Goal: Entertainment & Leisure: Browse casually

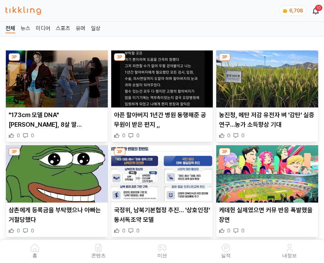
click at [266, 77] on img at bounding box center [267, 79] width 102 height 57
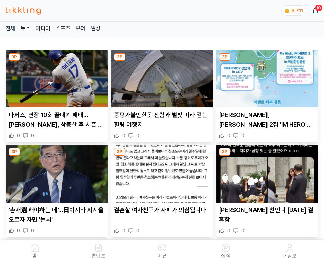
click at [265, 77] on img at bounding box center [267, 79] width 102 height 57
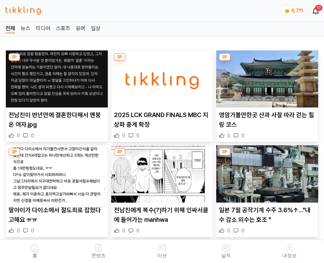
click at [265, 77] on img at bounding box center [267, 79] width 102 height 57
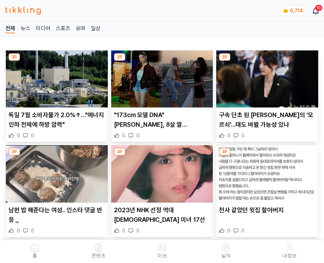
click at [265, 77] on img at bounding box center [267, 79] width 102 height 57
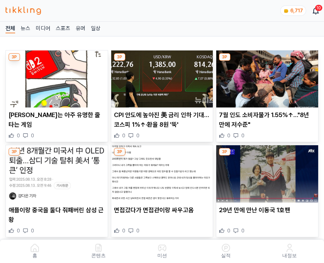
click at [265, 77] on img at bounding box center [267, 79] width 102 height 57
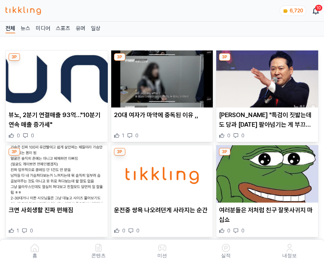
click at [265, 77] on img at bounding box center [267, 79] width 102 height 57
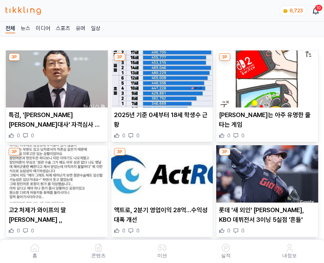
click at [265, 77] on img at bounding box center [267, 79] width 102 height 57
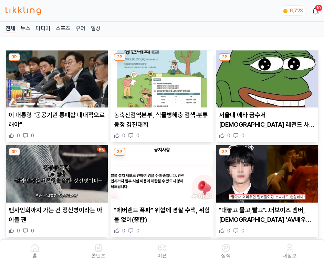
click at [265, 77] on img at bounding box center [267, 79] width 102 height 57
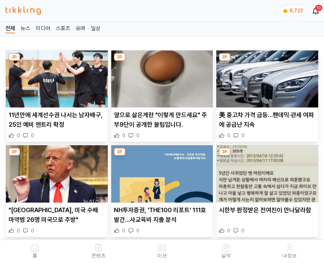
click at [265, 77] on img at bounding box center [267, 79] width 102 height 57
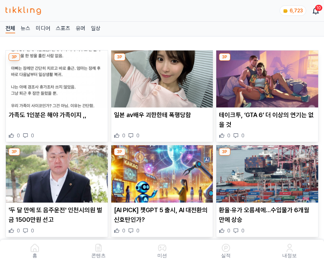
click at [265, 77] on img at bounding box center [267, 79] width 102 height 57
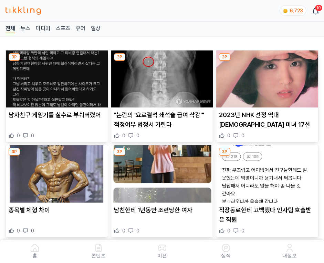
click at [265, 77] on img at bounding box center [267, 79] width 102 height 57
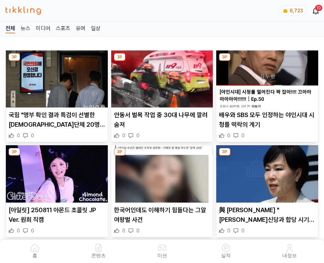
click at [265, 77] on img at bounding box center [267, 79] width 102 height 57
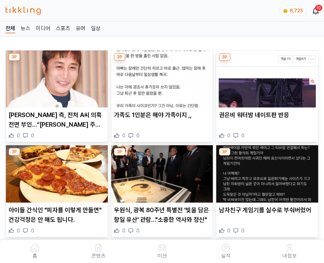
click at [265, 77] on img at bounding box center [267, 79] width 102 height 57
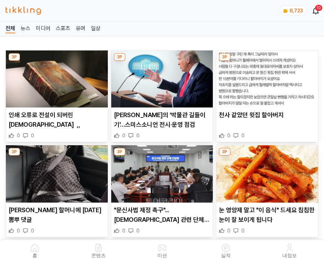
click at [265, 77] on img at bounding box center [267, 79] width 102 height 57
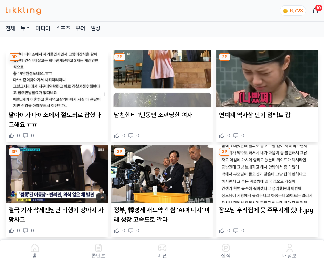
click at [265, 77] on img at bounding box center [267, 79] width 102 height 57
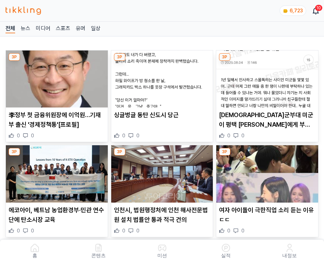
click at [265, 77] on img at bounding box center [267, 79] width 102 height 57
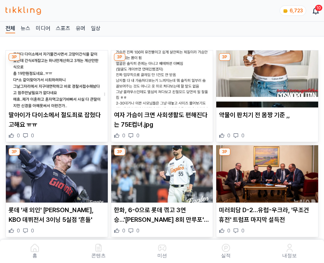
click at [265, 77] on img at bounding box center [267, 79] width 102 height 57
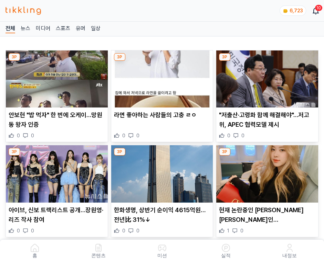
click at [265, 77] on img at bounding box center [267, 79] width 102 height 57
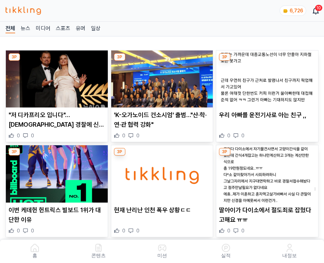
click at [265, 77] on img at bounding box center [267, 79] width 102 height 57
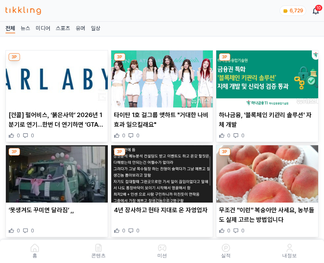
click at [265, 77] on img at bounding box center [267, 79] width 102 height 57
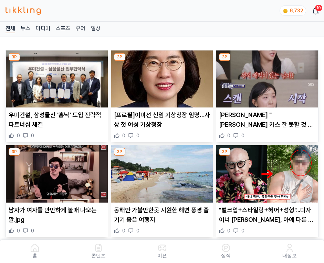
click at [265, 77] on img at bounding box center [267, 79] width 102 height 57
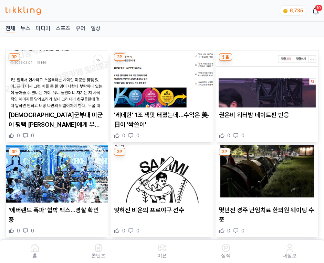
click at [265, 77] on img at bounding box center [267, 79] width 102 height 57
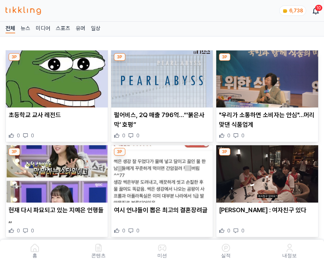
click at [265, 77] on img at bounding box center [267, 79] width 102 height 57
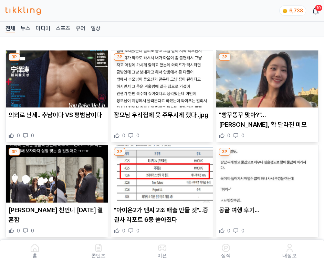
click at [265, 77] on img at bounding box center [267, 79] width 102 height 57
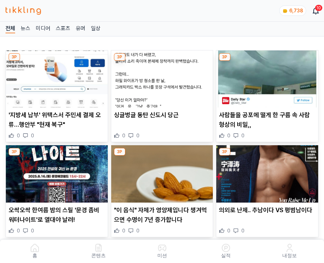
click at [265, 77] on img at bounding box center [267, 79] width 102 height 57
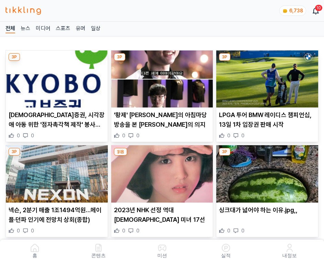
click at [265, 77] on img at bounding box center [267, 79] width 102 height 57
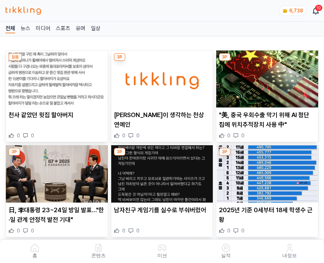
click at [265, 77] on img at bounding box center [267, 79] width 102 height 57
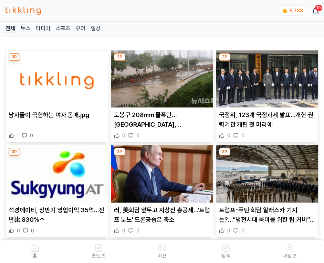
click at [265, 77] on img at bounding box center [267, 79] width 102 height 57
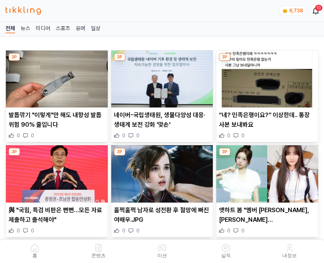
click at [265, 77] on img at bounding box center [267, 79] width 102 height 57
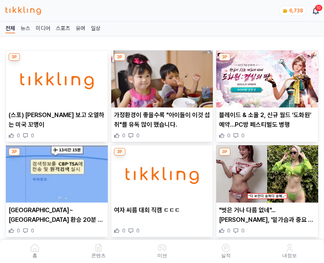
click at [265, 77] on img at bounding box center [267, 79] width 102 height 57
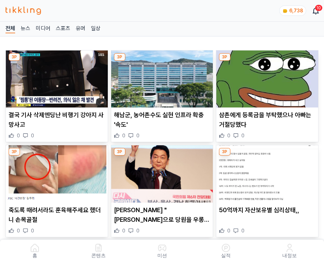
click at [265, 77] on img at bounding box center [267, 79] width 102 height 57
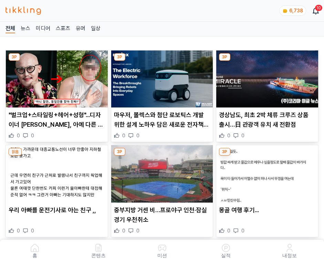
click at [265, 77] on img at bounding box center [267, 79] width 102 height 57
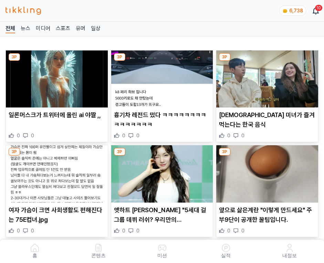
click at [265, 77] on img at bounding box center [267, 79] width 102 height 57
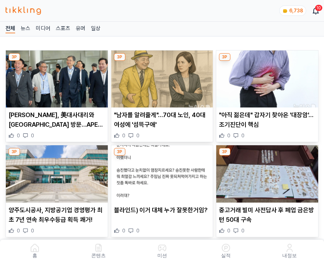
click at [265, 77] on img at bounding box center [267, 79] width 102 height 57
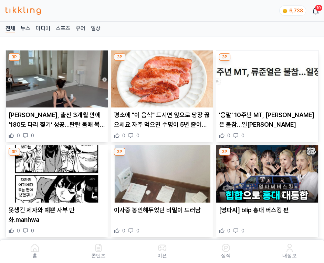
click at [265, 77] on img at bounding box center [267, 79] width 102 height 57
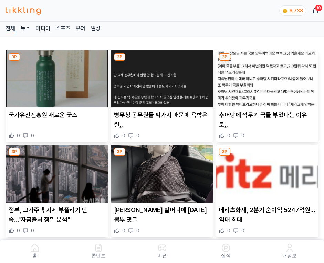
click at [265, 77] on img at bounding box center [267, 79] width 102 height 57
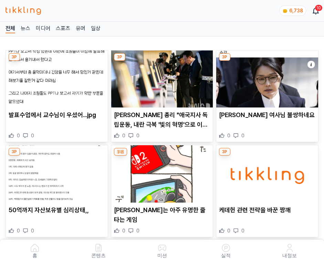
click at [265, 77] on img at bounding box center [267, 79] width 102 height 57
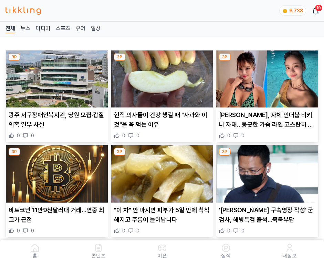
click at [265, 77] on img at bounding box center [267, 79] width 102 height 57
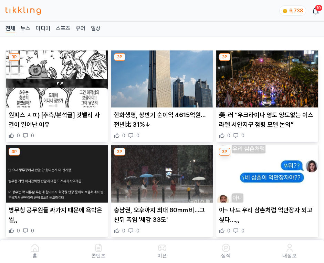
click at [265, 77] on img at bounding box center [267, 79] width 102 height 57
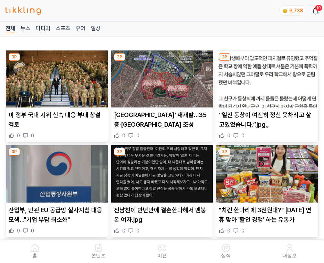
click at [265, 77] on img at bounding box center [267, 79] width 102 height 57
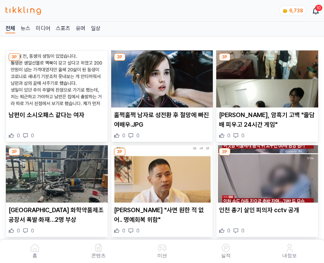
click at [265, 77] on img at bounding box center [267, 79] width 102 height 57
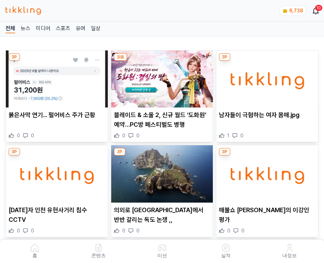
click at [265, 77] on img at bounding box center [267, 79] width 102 height 57
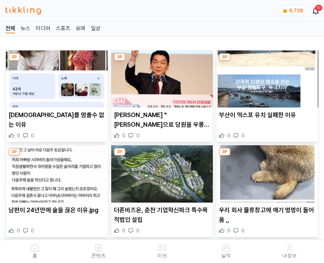
click at [265, 77] on img at bounding box center [267, 79] width 102 height 57
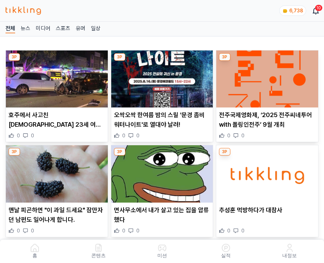
click at [265, 77] on img at bounding box center [267, 79] width 102 height 57
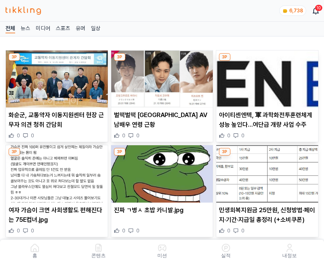
click at [265, 77] on img at bounding box center [267, 79] width 102 height 57
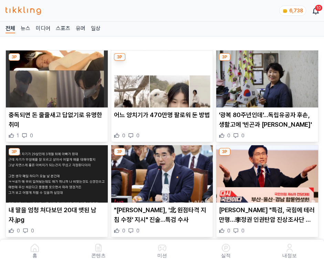
click at [265, 77] on img at bounding box center [267, 79] width 102 height 57
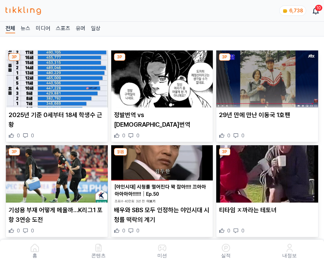
click at [265, 77] on img at bounding box center [267, 79] width 102 height 57
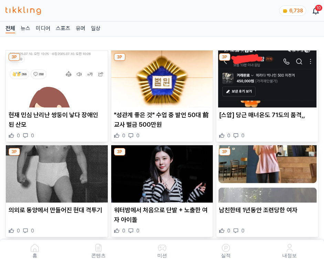
click at [265, 77] on img at bounding box center [267, 79] width 102 height 57
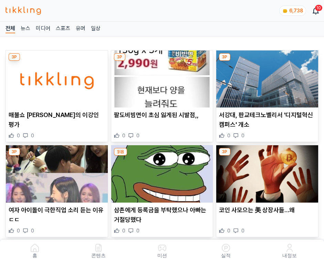
click at [265, 77] on img at bounding box center [267, 79] width 102 height 57
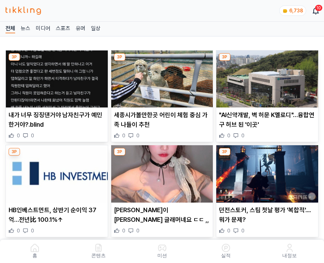
click at [265, 77] on img at bounding box center [267, 79] width 102 height 57
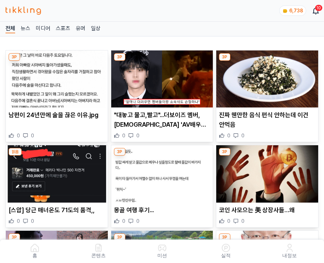
click at [265, 77] on img at bounding box center [267, 79] width 102 height 57
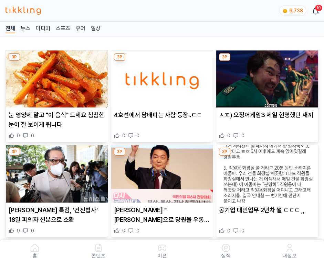
click at [265, 77] on img at bounding box center [267, 79] width 102 height 57
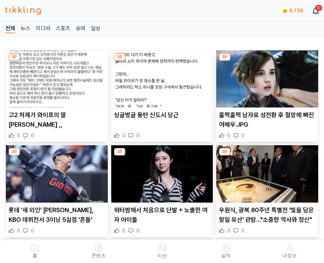
click at [265, 77] on img at bounding box center [267, 79] width 102 height 57
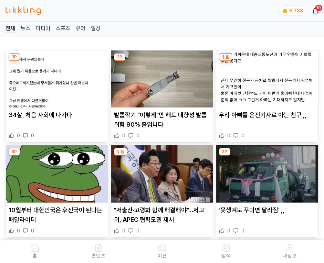
click at [265, 77] on img at bounding box center [267, 79] width 102 height 57
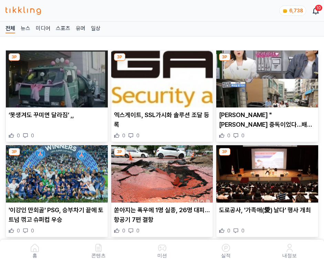
click at [265, 77] on img at bounding box center [267, 79] width 102 height 57
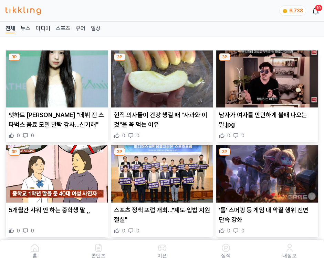
click at [265, 77] on img at bounding box center [267, 79] width 102 height 57
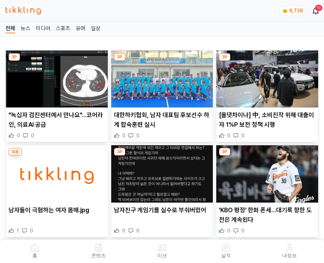
click at [265, 77] on img at bounding box center [267, 79] width 102 height 57
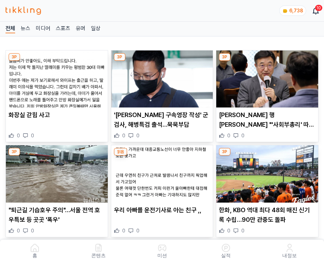
click at [265, 77] on img at bounding box center [267, 79] width 102 height 57
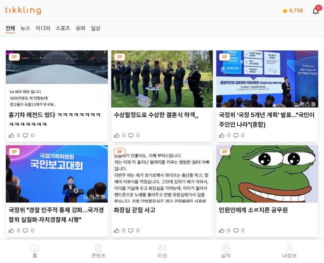
click at [265, 77] on img at bounding box center [267, 79] width 102 height 57
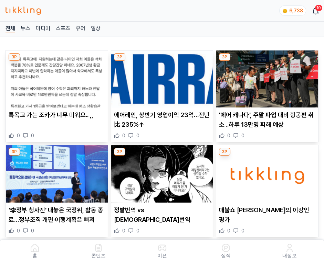
click at [265, 77] on img at bounding box center [267, 79] width 102 height 57
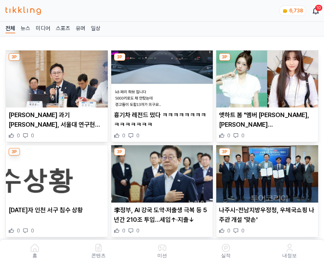
click at [265, 77] on img at bounding box center [267, 79] width 102 height 57
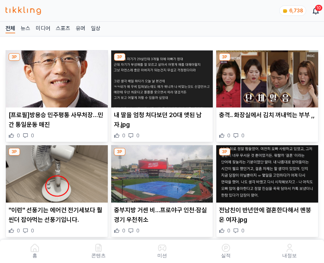
click at [265, 77] on img at bounding box center [267, 79] width 102 height 57
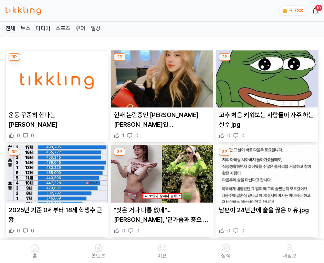
click at [265, 77] on img at bounding box center [267, 79] width 102 height 57
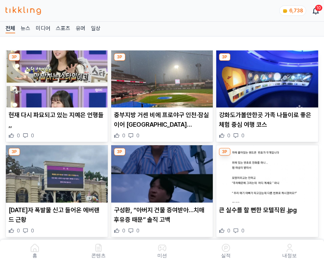
click at [265, 77] on img at bounding box center [267, 79] width 102 height 57
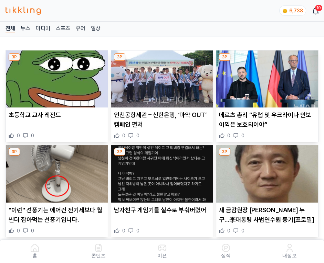
click at [265, 77] on img at bounding box center [267, 79] width 102 height 57
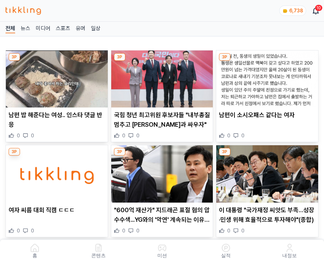
click at [265, 77] on img at bounding box center [267, 79] width 102 height 57
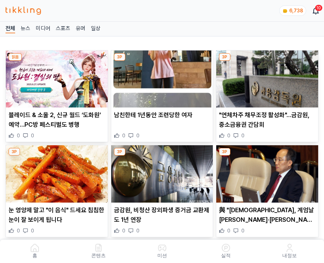
click at [265, 77] on img at bounding box center [267, 79] width 102 height 57
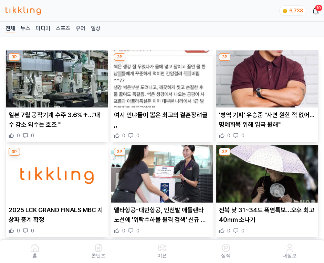
click at [265, 77] on img at bounding box center [267, 79] width 102 height 57
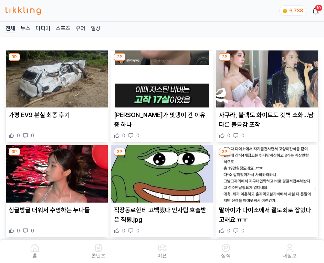
click at [265, 77] on img at bounding box center [267, 79] width 102 height 57
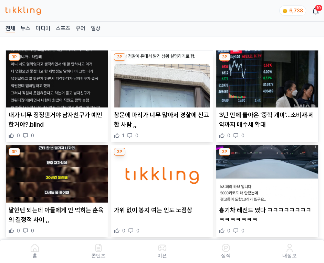
click at [265, 77] on img at bounding box center [267, 79] width 102 height 57
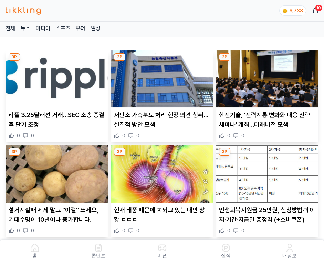
click at [265, 77] on img at bounding box center [267, 79] width 102 height 57
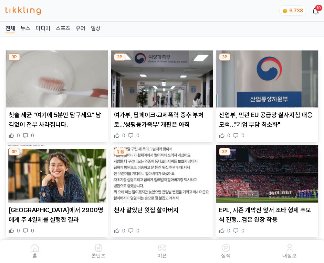
click at [265, 77] on img at bounding box center [267, 79] width 102 height 57
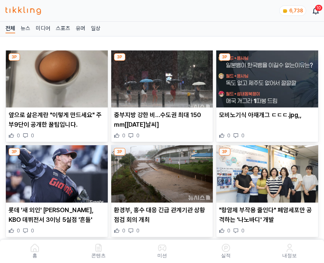
click at [265, 77] on img at bounding box center [267, 79] width 102 height 57
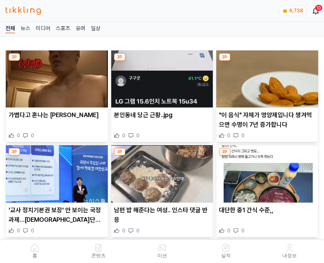
click at [265, 77] on img at bounding box center [267, 79] width 102 height 57
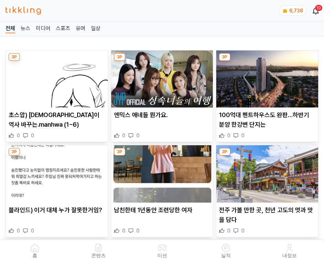
click at [265, 77] on img at bounding box center [267, 79] width 102 height 57
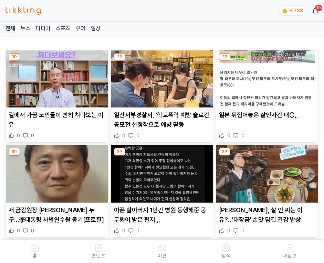
click at [265, 77] on img at bounding box center [267, 79] width 102 height 57
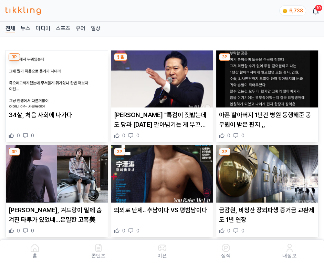
click at [265, 77] on img at bounding box center [267, 79] width 102 height 57
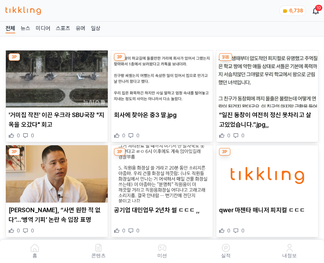
click at [265, 77] on img at bounding box center [267, 79] width 102 height 57
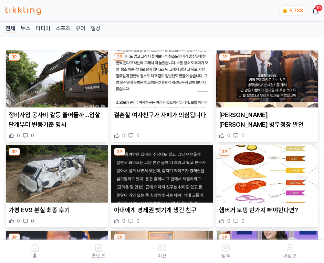
click at [265, 77] on img at bounding box center [267, 79] width 102 height 57
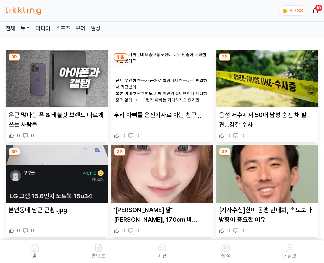
click at [265, 77] on img at bounding box center [267, 79] width 102 height 57
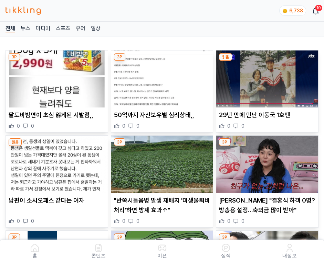
click at [265, 77] on img at bounding box center [267, 79] width 102 height 57
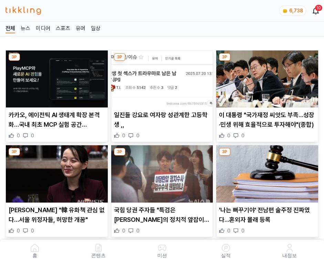
click at [265, 77] on img at bounding box center [267, 79] width 102 height 57
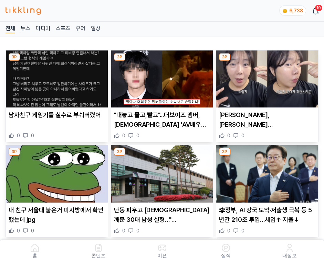
click at [265, 77] on img at bounding box center [267, 79] width 102 height 57
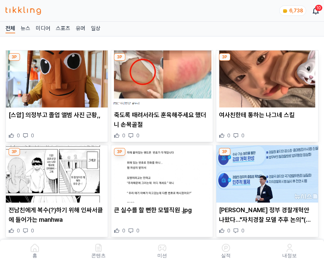
click at [265, 77] on img at bounding box center [267, 79] width 102 height 57
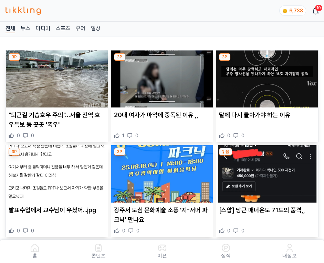
click at [265, 77] on img at bounding box center [267, 79] width 102 height 57
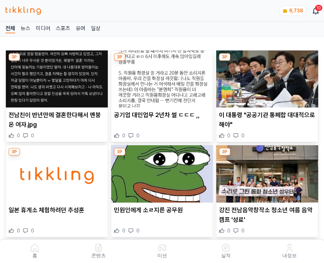
click at [265, 77] on img at bounding box center [267, 79] width 102 height 57
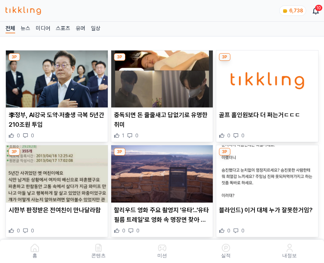
click at [265, 77] on img at bounding box center [267, 79] width 102 height 57
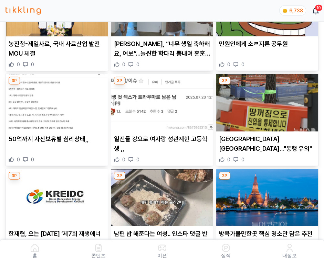
scroll to position [3225, 0]
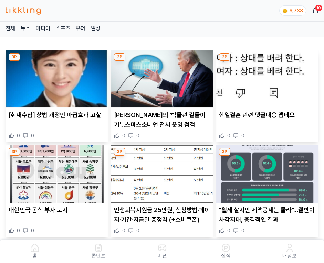
click at [265, 77] on img at bounding box center [267, 79] width 102 height 57
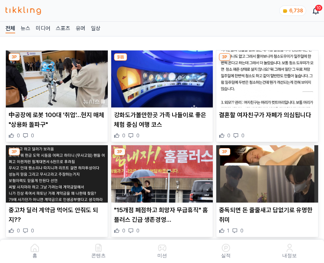
click at [265, 77] on img at bounding box center [267, 79] width 102 height 57
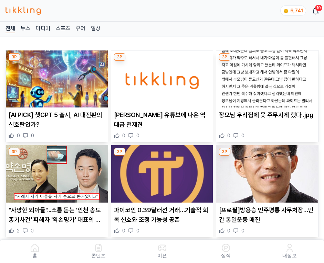
click at [265, 77] on img at bounding box center [267, 79] width 102 height 57
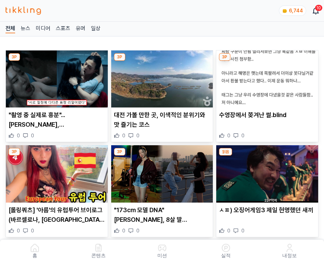
click at [265, 77] on img at bounding box center [267, 79] width 102 height 57
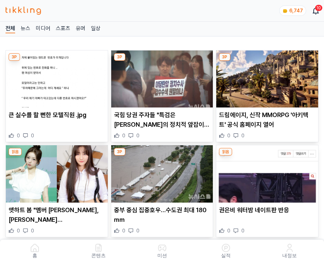
click at [265, 77] on img at bounding box center [267, 79] width 102 height 57
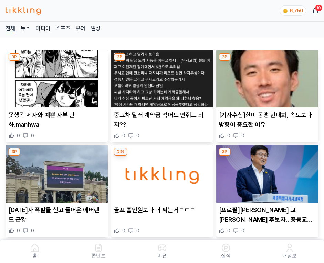
click at [265, 77] on img at bounding box center [267, 79] width 102 height 57
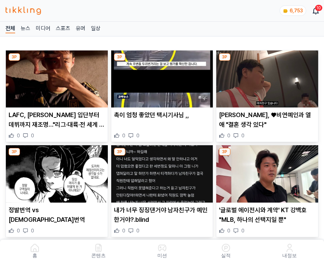
click at [265, 77] on img at bounding box center [267, 79] width 102 height 57
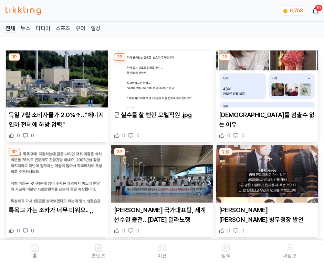
click at [265, 77] on img at bounding box center [267, 79] width 102 height 57
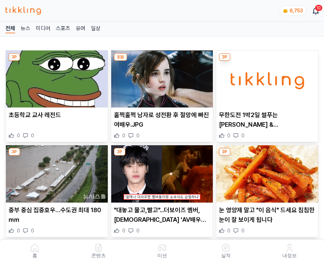
click at [265, 77] on img at bounding box center [267, 79] width 102 height 57
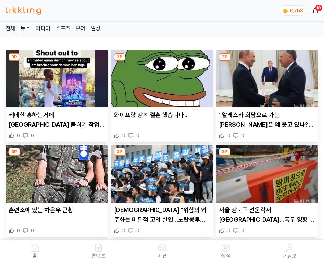
click at [265, 77] on img at bounding box center [267, 79] width 102 height 57
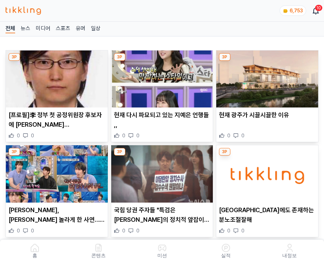
click at [265, 77] on img at bounding box center [267, 79] width 102 height 57
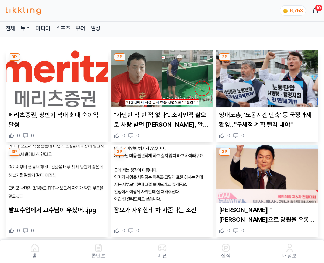
click at [265, 77] on img at bounding box center [267, 79] width 102 height 57
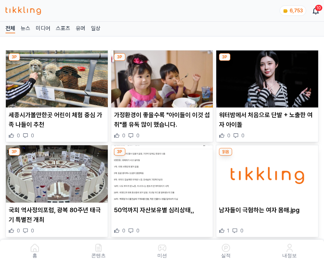
click at [265, 77] on img at bounding box center [267, 79] width 102 height 57
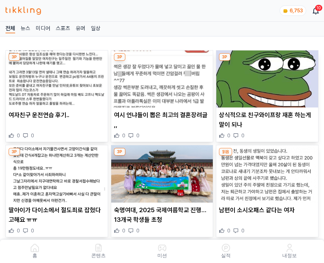
click at [265, 77] on img at bounding box center [267, 79] width 102 height 57
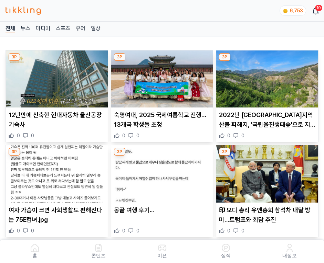
click at [265, 77] on img at bounding box center [267, 79] width 102 height 57
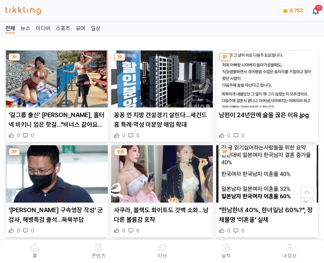
click at [265, 77] on img at bounding box center [267, 79] width 102 height 57
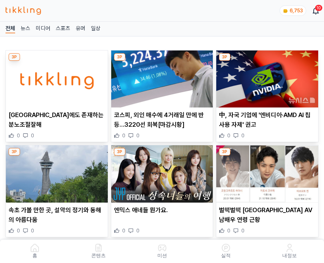
click at [265, 77] on img at bounding box center [267, 79] width 102 height 57
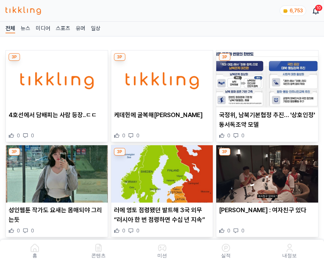
click at [265, 77] on img at bounding box center [267, 79] width 102 height 57
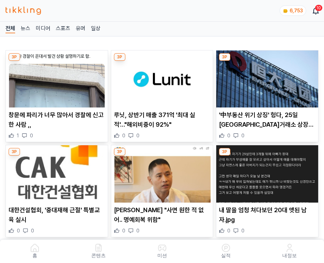
click at [265, 77] on img at bounding box center [267, 79] width 102 height 57
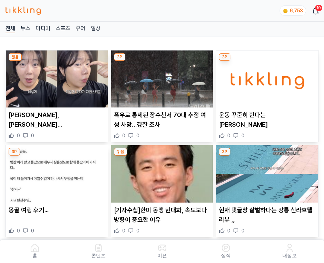
click at [265, 77] on img at bounding box center [267, 79] width 102 height 57
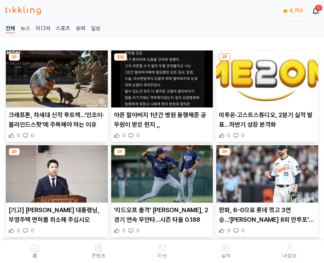
click at [265, 77] on img at bounding box center [267, 79] width 102 height 57
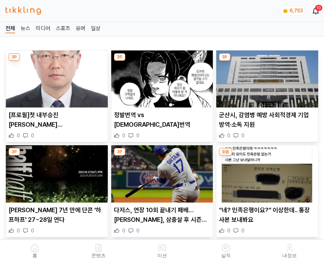
click at [265, 77] on img at bounding box center [267, 79] width 102 height 57
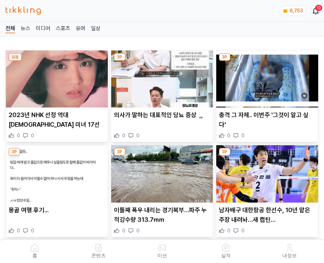
click at [265, 77] on img at bounding box center [267, 79] width 102 height 57
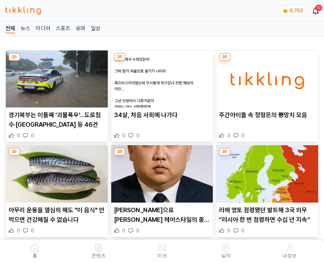
click at [265, 77] on img at bounding box center [267, 79] width 102 height 57
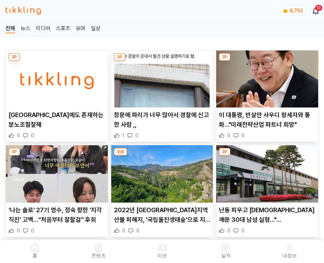
click at [265, 77] on img at bounding box center [267, 79] width 102 height 57
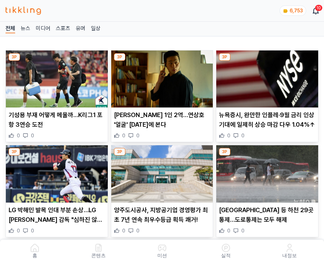
click at [265, 77] on img at bounding box center [267, 79] width 102 height 57
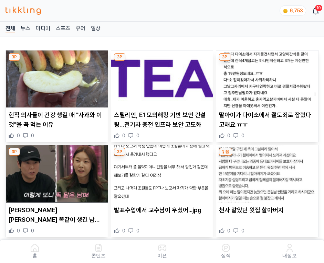
click at [265, 77] on img at bounding box center [267, 79] width 102 height 57
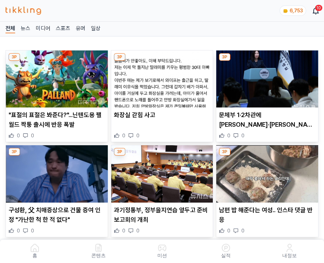
click at [265, 77] on img at bounding box center [267, 79] width 102 height 57
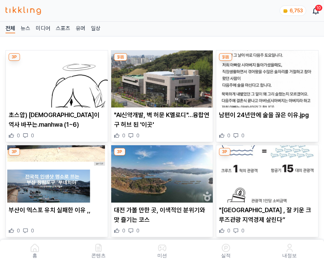
click at [265, 77] on img at bounding box center [267, 79] width 102 height 57
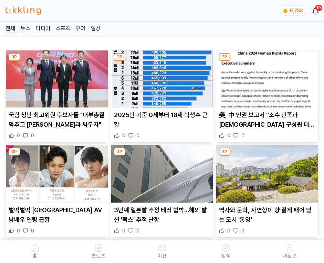
click at [265, 77] on img at bounding box center [267, 79] width 102 height 57
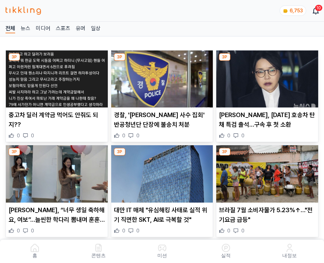
click at [265, 77] on img at bounding box center [267, 79] width 102 height 57
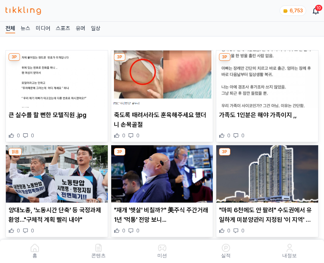
click at [265, 77] on img at bounding box center [267, 79] width 102 height 57
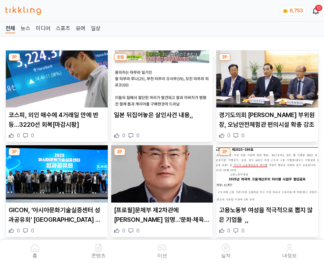
click at [265, 77] on img at bounding box center [267, 79] width 102 height 57
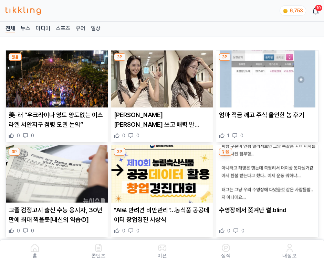
click at [265, 77] on img at bounding box center [267, 79] width 102 height 57
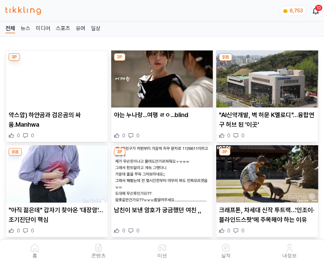
click at [265, 77] on img at bounding box center [267, 79] width 102 height 57
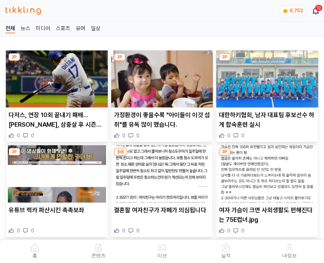
click at [265, 77] on img at bounding box center [267, 79] width 102 height 57
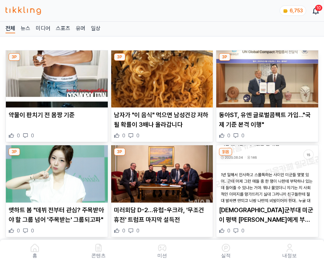
click at [265, 77] on img at bounding box center [267, 79] width 102 height 57
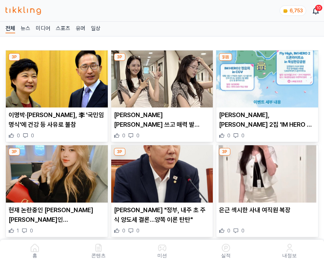
click at [265, 77] on img at bounding box center [267, 79] width 102 height 57
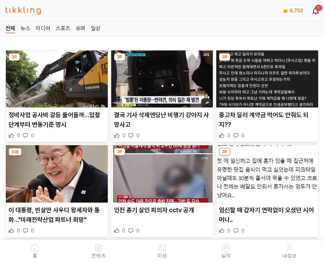
click at [265, 77] on img at bounding box center [267, 79] width 102 height 57
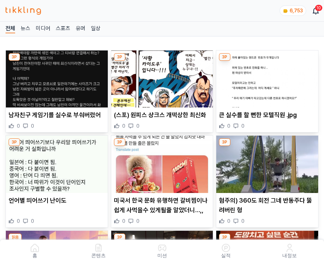
click at [265, 77] on img at bounding box center [267, 79] width 102 height 57
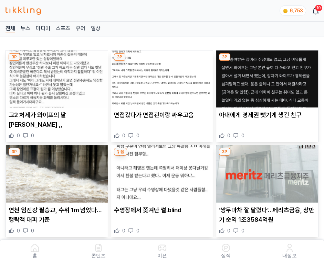
click at [265, 77] on img at bounding box center [267, 79] width 102 height 57
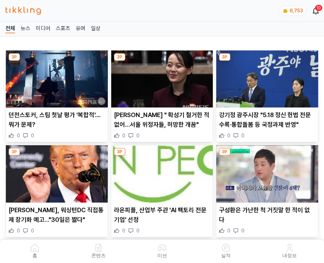
click at [265, 77] on img at bounding box center [267, 79] width 102 height 57
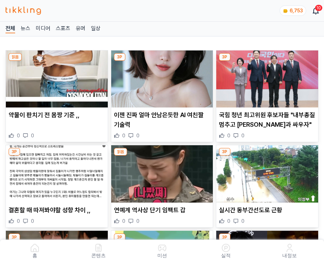
click at [265, 77] on img at bounding box center [267, 79] width 102 height 57
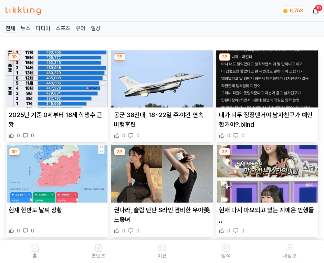
click at [265, 77] on img at bounding box center [267, 79] width 102 height 57
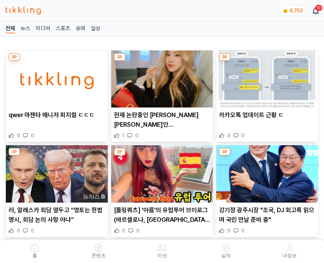
click at [265, 77] on img at bounding box center [267, 79] width 102 height 57
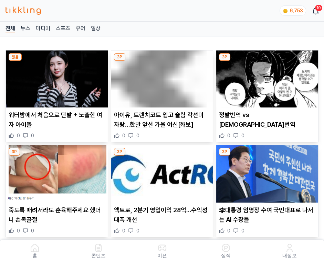
click at [265, 77] on img at bounding box center [267, 79] width 102 height 57
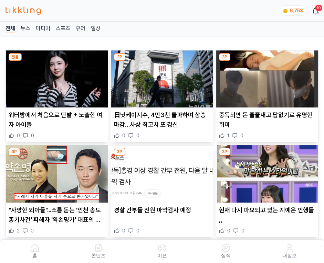
click at [265, 77] on img at bounding box center [267, 79] width 102 height 57
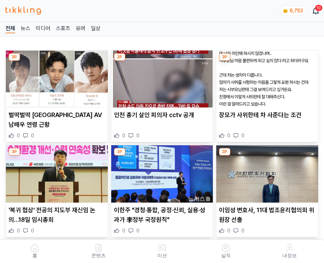
click at [265, 77] on img at bounding box center [267, 79] width 102 height 57
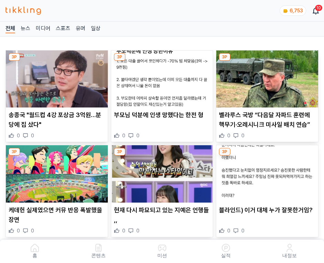
click at [265, 77] on img at bounding box center [267, 79] width 102 height 57
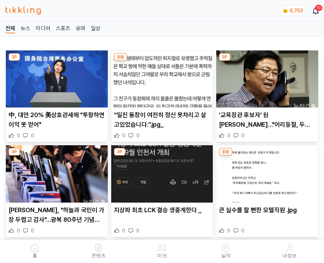
click at [265, 77] on img at bounding box center [267, 79] width 102 height 57
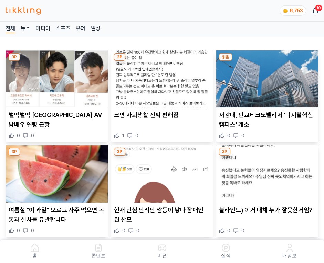
click at [265, 77] on img at bounding box center [267, 79] width 102 height 57
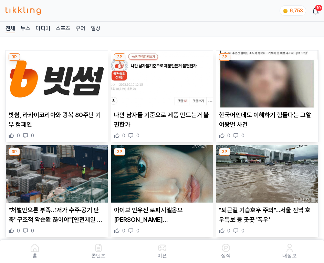
click at [265, 77] on img at bounding box center [267, 79] width 102 height 57
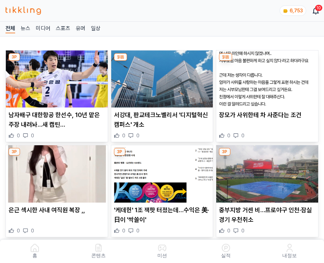
click at [265, 77] on img at bounding box center [267, 79] width 102 height 57
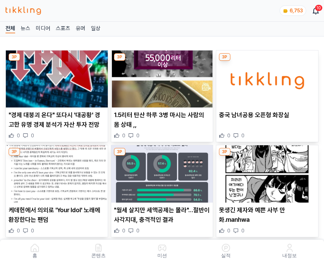
click at [265, 77] on img at bounding box center [267, 79] width 102 height 57
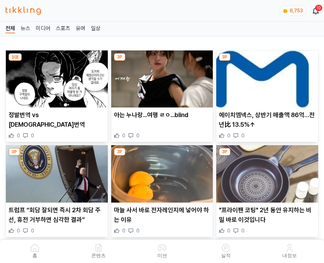
click at [265, 77] on img at bounding box center [267, 79] width 102 height 57
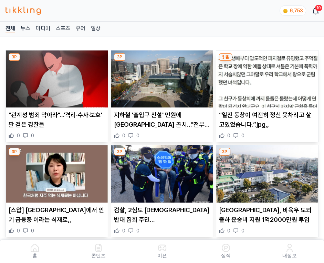
click at [265, 77] on img at bounding box center [267, 79] width 102 height 57
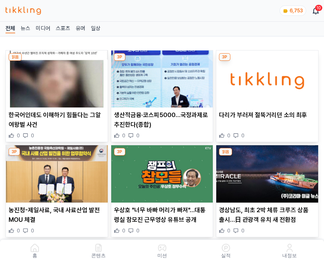
click at [265, 77] on img at bounding box center [267, 79] width 102 height 57
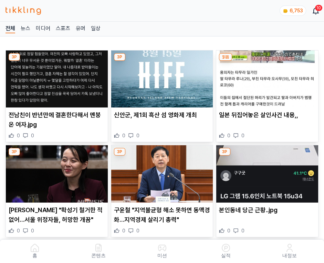
click at [265, 77] on img at bounding box center [267, 79] width 102 height 57
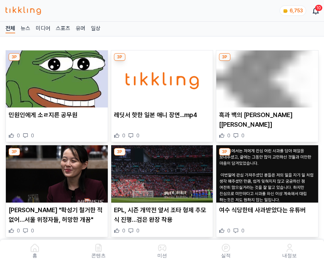
click at [265, 77] on img at bounding box center [267, 79] width 102 height 57
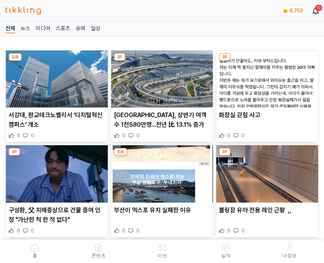
click at [265, 77] on img at bounding box center [267, 79] width 102 height 57
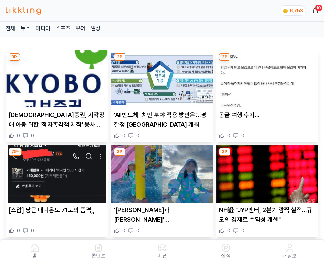
click at [265, 77] on img at bounding box center [267, 79] width 102 height 57
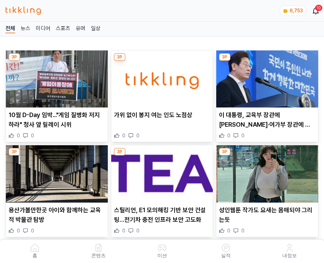
click at [265, 77] on img at bounding box center [267, 79] width 102 height 57
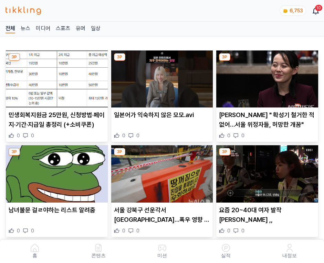
click at [265, 77] on img at bounding box center [267, 79] width 102 height 57
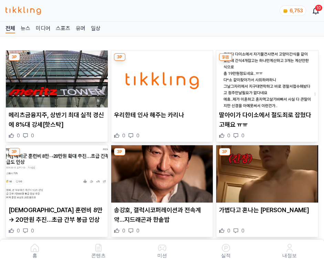
click at [265, 77] on img at bounding box center [267, 79] width 102 height 57
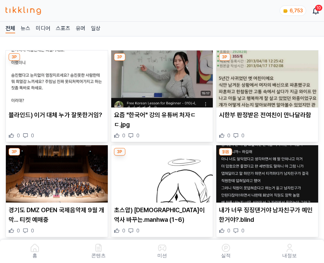
click at [265, 77] on img at bounding box center [267, 79] width 102 height 57
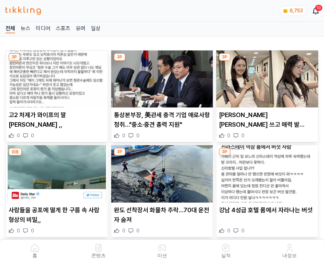
click at [265, 77] on img at bounding box center [267, 79] width 102 height 57
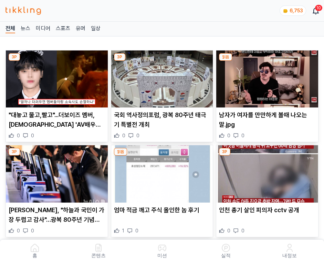
click at [265, 77] on img at bounding box center [267, 79] width 102 height 57
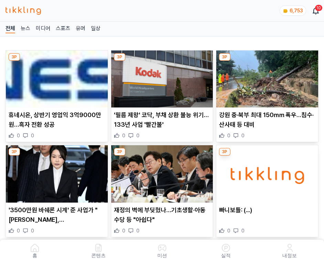
click at [265, 77] on img at bounding box center [267, 79] width 102 height 57
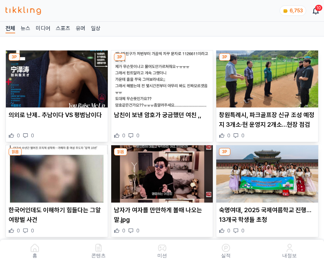
click at [265, 77] on img at bounding box center [267, 79] width 102 height 57
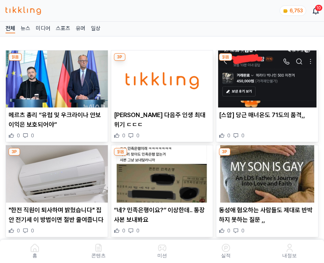
click at [265, 77] on img at bounding box center [267, 79] width 102 height 57
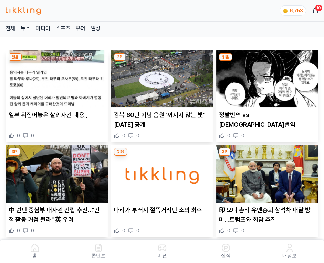
click at [265, 77] on img at bounding box center [267, 79] width 102 height 57
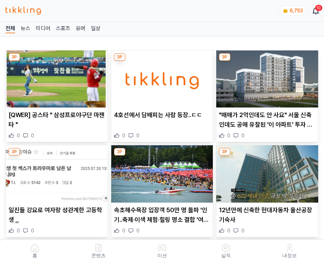
click at [265, 77] on img at bounding box center [267, 79] width 102 height 57
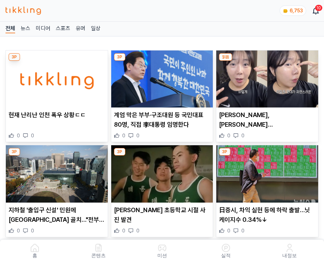
click at [265, 77] on img at bounding box center [267, 79] width 102 height 57
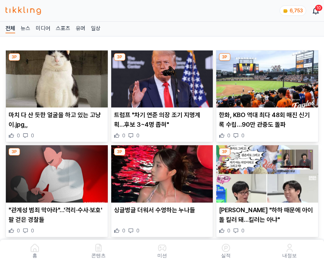
click at [265, 77] on img at bounding box center [267, 79] width 102 height 57
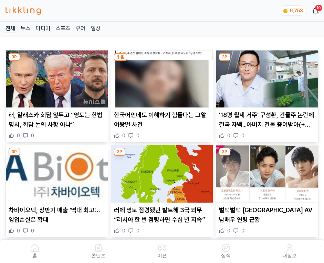
click at [265, 77] on img at bounding box center [267, 79] width 102 height 57
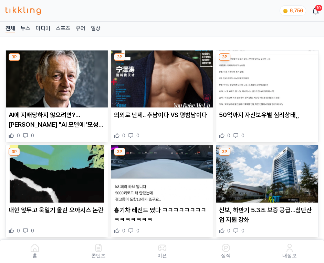
click at [265, 77] on img at bounding box center [267, 79] width 102 height 57
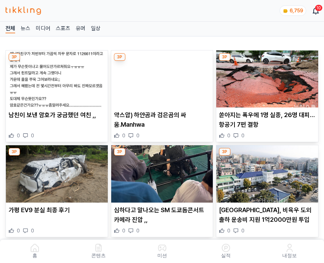
click at [265, 77] on img at bounding box center [267, 79] width 102 height 57
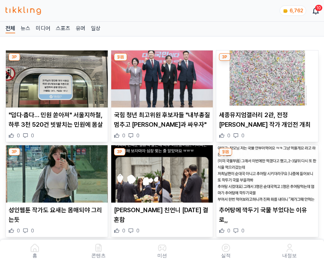
click at [265, 77] on img at bounding box center [267, 79] width 102 height 57
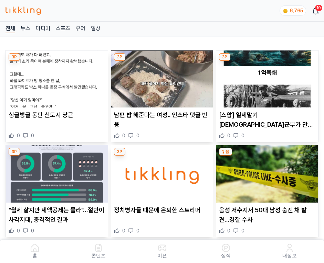
click at [265, 77] on img at bounding box center [267, 79] width 102 height 57
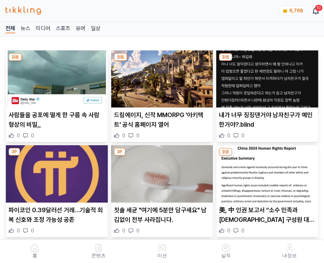
click at [265, 77] on img at bounding box center [267, 79] width 102 height 57
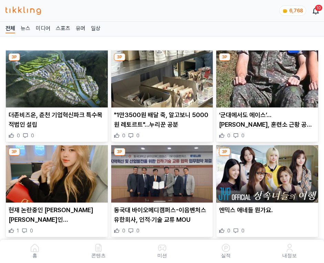
click at [265, 77] on img at bounding box center [267, 79] width 102 height 57
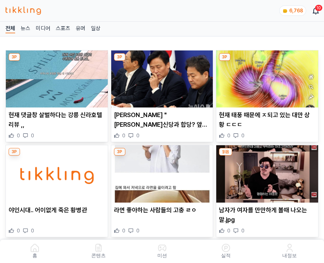
click at [265, 77] on img at bounding box center [267, 79] width 102 height 57
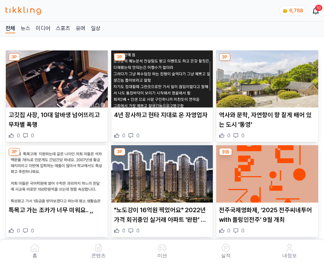
click at [265, 77] on img at bounding box center [267, 79] width 102 height 57
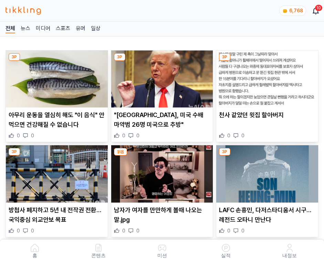
click at [265, 77] on img at bounding box center [267, 79] width 102 height 57
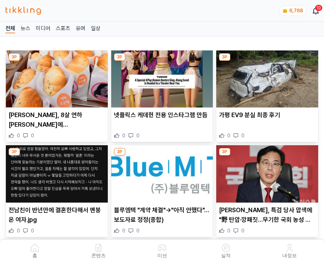
click at [265, 77] on img at bounding box center [267, 79] width 102 height 57
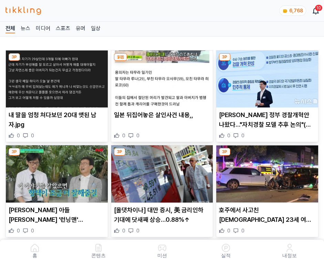
click at [265, 77] on img at bounding box center [267, 79] width 102 height 57
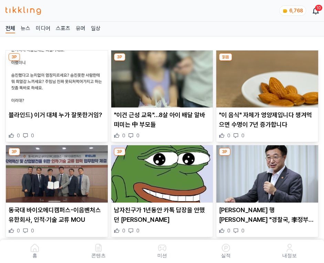
click at [265, 77] on img at bounding box center [267, 79] width 102 height 57
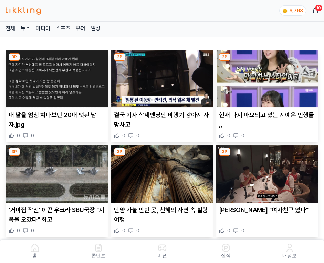
click at [265, 77] on img at bounding box center [267, 79] width 102 height 57
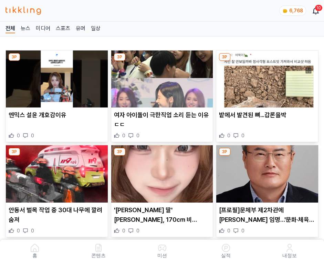
click at [265, 77] on img at bounding box center [267, 79] width 102 height 57
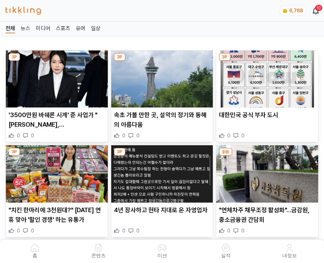
click at [265, 77] on img at bounding box center [267, 79] width 102 height 57
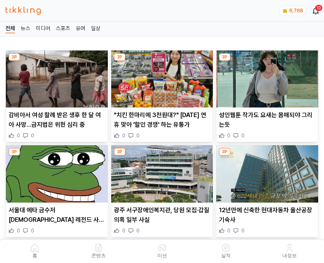
click at [265, 77] on img at bounding box center [267, 79] width 102 height 57
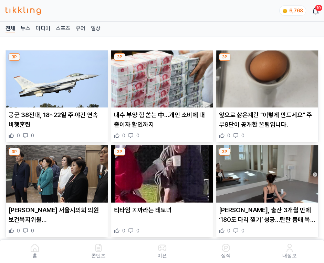
click at [265, 77] on img at bounding box center [267, 79] width 102 height 57
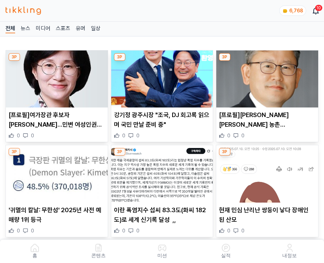
click at [265, 77] on img at bounding box center [267, 79] width 102 height 57
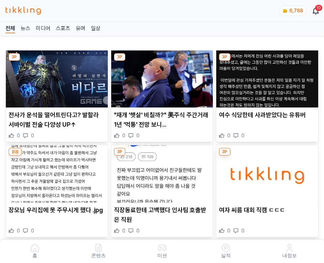
click at [265, 77] on img at bounding box center [267, 79] width 102 height 57
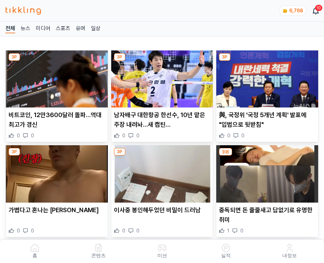
click at [265, 77] on img at bounding box center [267, 79] width 102 height 57
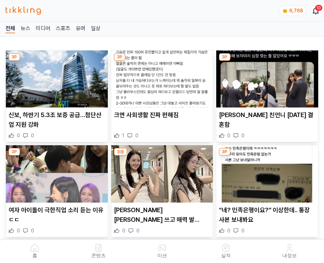
click at [265, 77] on img at bounding box center [267, 79] width 102 height 57
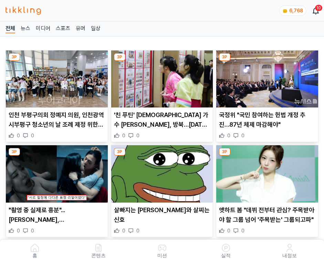
click at [265, 77] on img at bounding box center [267, 79] width 102 height 57
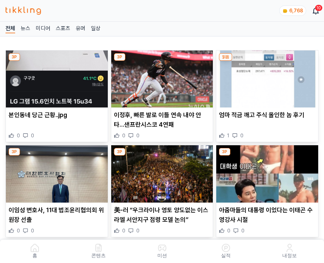
click at [265, 77] on img at bounding box center [267, 79] width 102 height 57
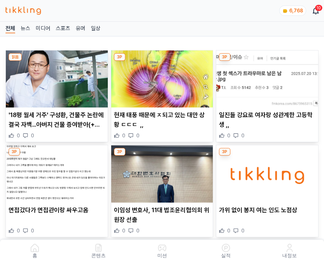
click at [265, 77] on img at bounding box center [267, 79] width 102 height 57
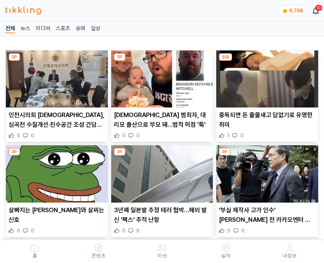
click at [265, 77] on img at bounding box center [267, 79] width 102 height 57
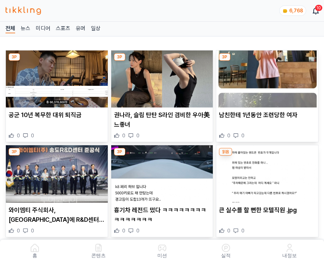
click at [265, 77] on img at bounding box center [267, 79] width 102 height 57
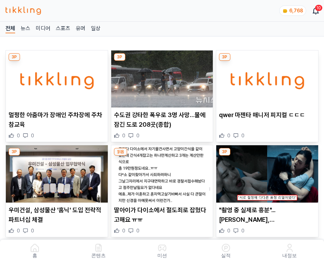
click at [265, 77] on img at bounding box center [267, 79] width 102 height 57
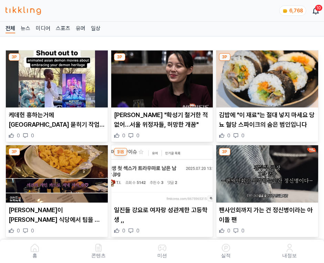
click at [265, 77] on img at bounding box center [267, 79] width 102 height 57
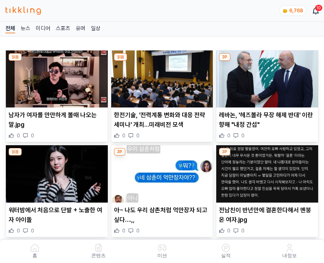
click at [265, 77] on img at bounding box center [267, 79] width 102 height 57
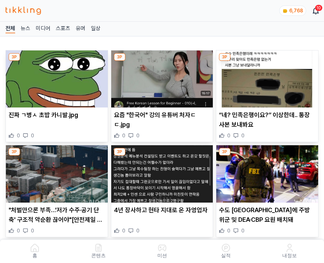
click at [265, 77] on img at bounding box center [267, 79] width 102 height 57
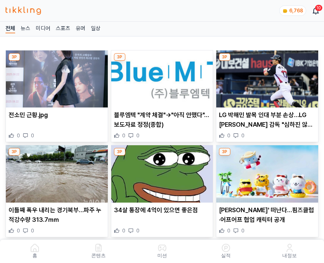
click at [265, 77] on img at bounding box center [267, 79] width 102 height 57
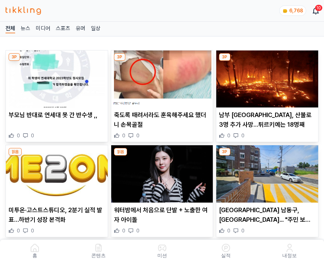
click at [265, 77] on img at bounding box center [267, 79] width 102 height 57
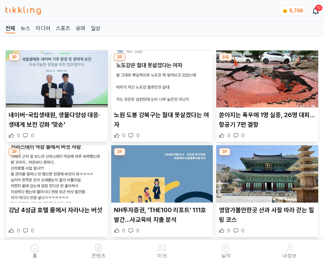
click at [265, 77] on img at bounding box center [267, 79] width 102 height 57
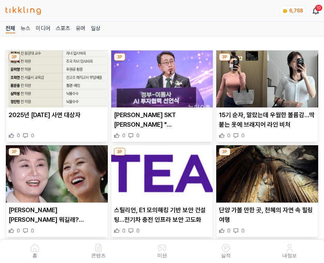
click at [265, 77] on img at bounding box center [267, 79] width 102 height 57
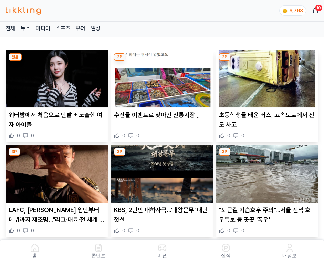
click at [265, 77] on img at bounding box center [267, 79] width 102 height 57
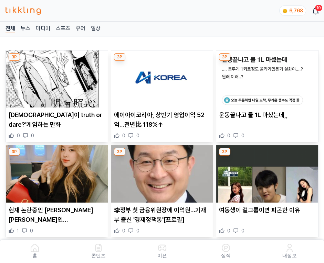
click at [265, 77] on img at bounding box center [267, 79] width 102 height 57
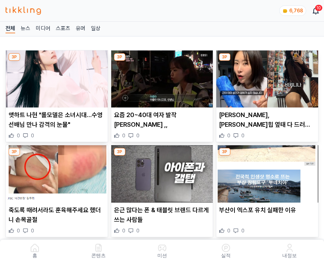
click at [265, 77] on img at bounding box center [267, 79] width 102 height 57
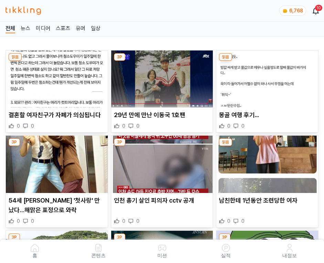
click at [265, 77] on img at bounding box center [267, 79] width 102 height 57
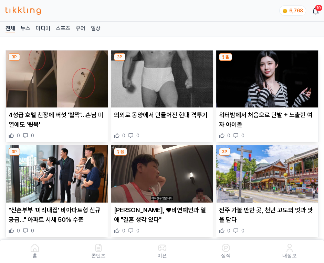
click at [265, 77] on img at bounding box center [267, 79] width 102 height 57
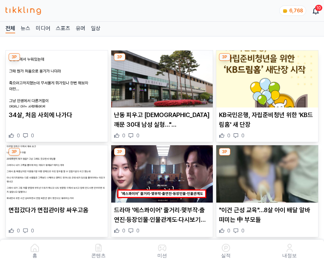
click at [265, 77] on img at bounding box center [267, 79] width 102 height 57
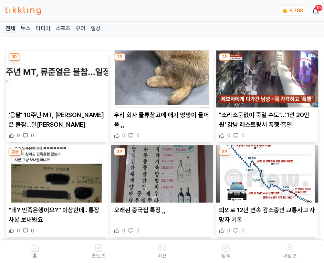
click at [265, 77] on img at bounding box center [267, 79] width 102 height 57
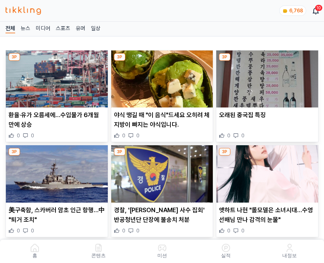
click at [265, 77] on img at bounding box center [267, 79] width 102 height 57
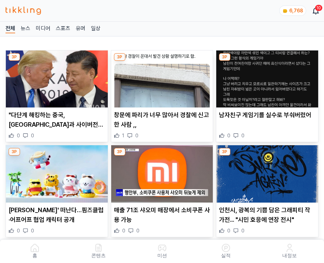
click at [265, 77] on img at bounding box center [267, 79] width 102 height 57
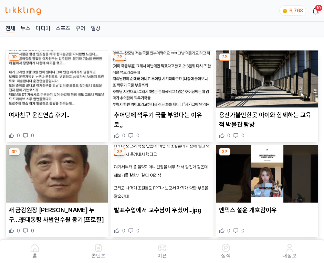
click at [265, 77] on img at bounding box center [267, 79] width 102 height 57
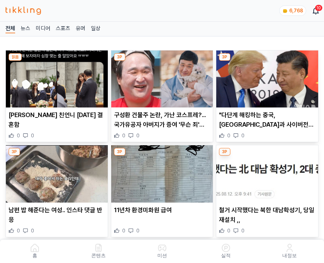
click at [265, 77] on img at bounding box center [267, 79] width 102 height 57
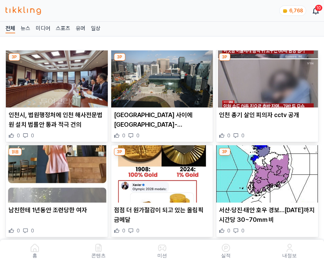
click at [265, 77] on img at bounding box center [267, 79] width 102 height 57
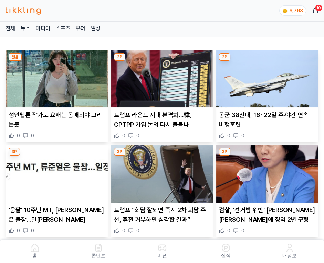
click at [265, 77] on img at bounding box center [267, 79] width 102 height 57
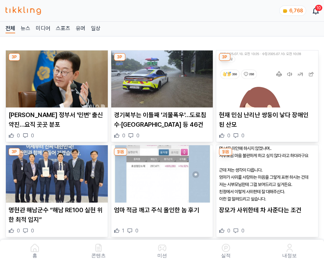
click at [265, 77] on img at bounding box center [267, 79] width 102 height 57
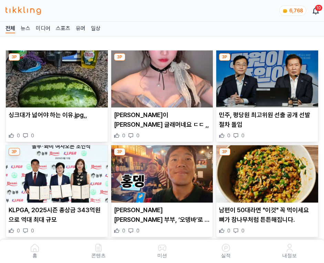
click at [265, 77] on img at bounding box center [267, 79] width 102 height 57
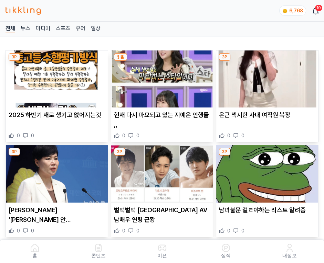
click at [265, 77] on img at bounding box center [267, 79] width 102 height 57
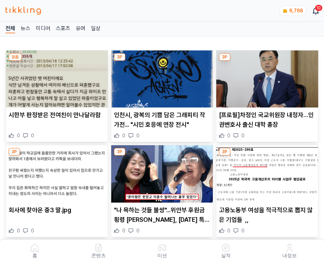
click at [265, 77] on img at bounding box center [267, 79] width 102 height 57
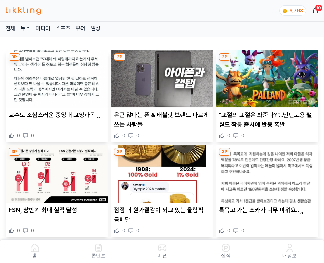
click at [265, 77] on img at bounding box center [267, 79] width 102 height 57
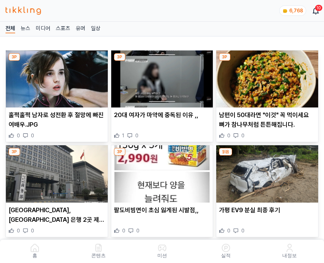
click at [265, 77] on img at bounding box center [267, 79] width 102 height 57
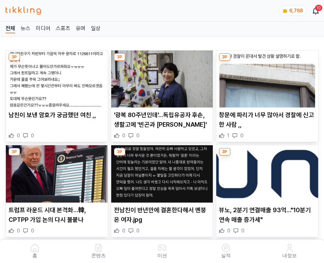
click at [265, 77] on img at bounding box center [267, 79] width 102 height 57
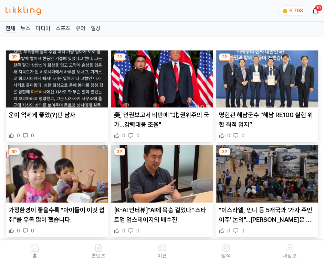
click at [265, 77] on img at bounding box center [267, 79] width 102 height 57
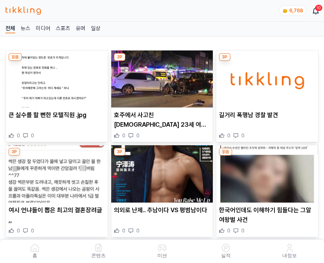
click at [265, 77] on img at bounding box center [267, 79] width 102 height 57
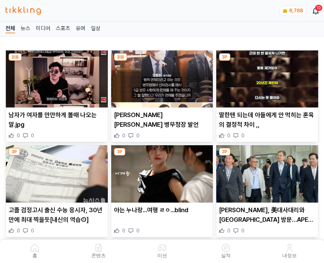
click at [265, 77] on img at bounding box center [267, 79] width 102 height 57
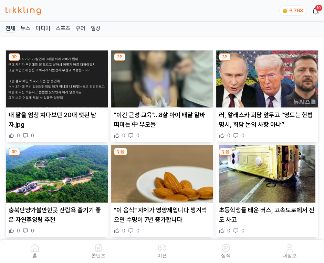
click at [265, 77] on img at bounding box center [267, 79] width 102 height 57
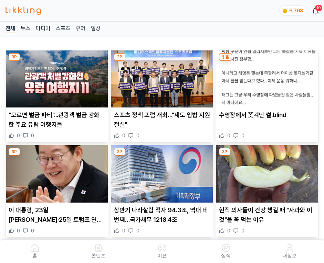
click at [265, 77] on img at bounding box center [267, 79] width 102 height 57
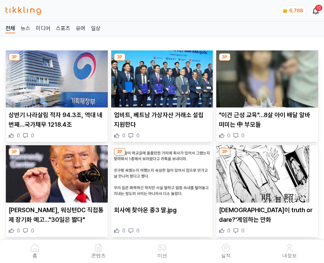
click at [265, 77] on img at bounding box center [267, 79] width 102 height 57
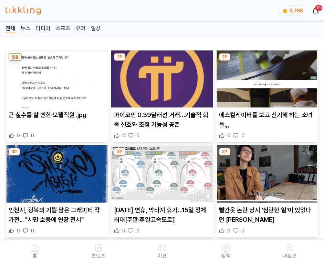
click at [265, 77] on img at bounding box center [267, 79] width 102 height 57
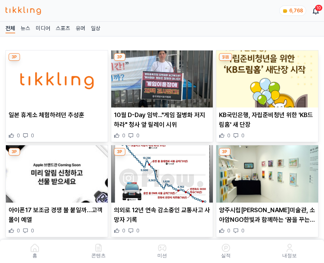
click at [265, 77] on img at bounding box center [267, 79] width 102 height 57
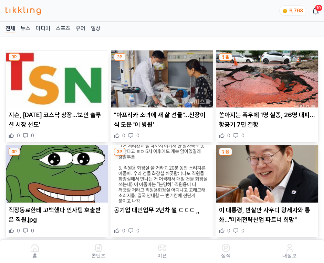
click at [265, 77] on img at bounding box center [267, 79] width 102 height 57
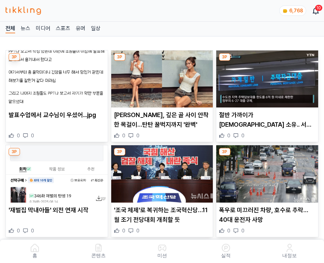
click at [265, 77] on img at bounding box center [267, 79] width 102 height 57
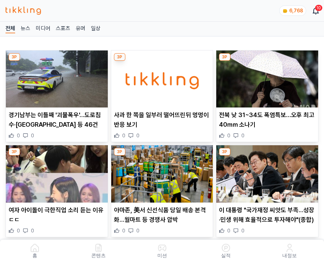
click at [265, 77] on img at bounding box center [267, 79] width 102 height 57
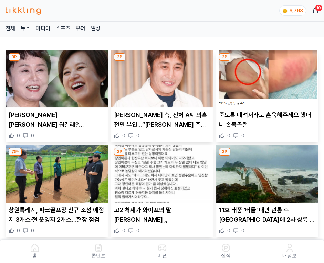
click at [265, 77] on img at bounding box center [267, 79] width 102 height 57
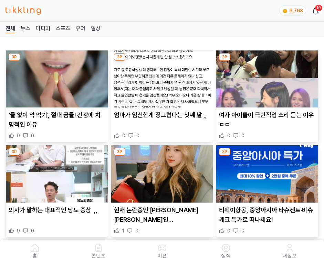
click at [265, 77] on img at bounding box center [267, 79] width 102 height 57
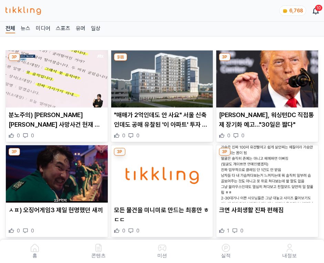
click at [265, 77] on img at bounding box center [267, 79] width 102 height 57
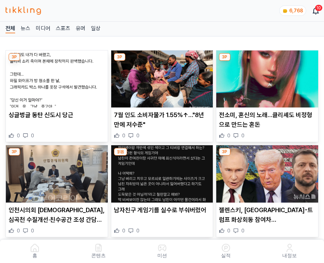
click at [265, 77] on img at bounding box center [267, 79] width 102 height 57
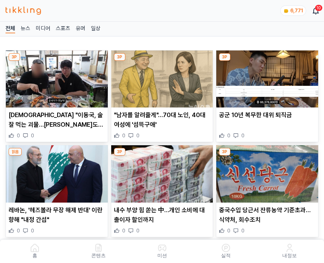
click at [265, 77] on img at bounding box center [267, 79] width 102 height 57
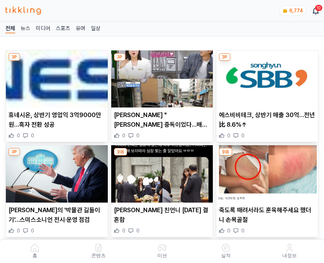
click at [265, 77] on img at bounding box center [267, 79] width 102 height 57
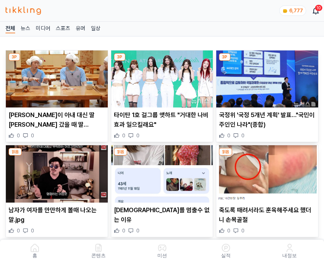
click at [265, 77] on img at bounding box center [267, 79] width 102 height 57
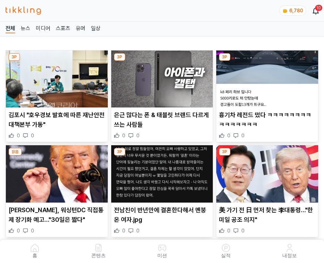
click at [265, 77] on img at bounding box center [267, 79] width 102 height 57
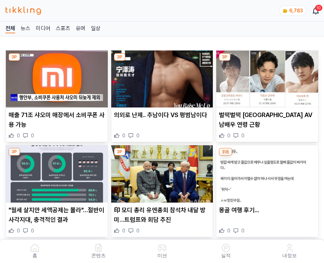
click at [265, 77] on img at bounding box center [267, 79] width 102 height 57
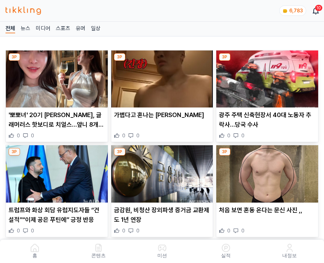
click at [265, 77] on img at bounding box center [267, 79] width 102 height 57
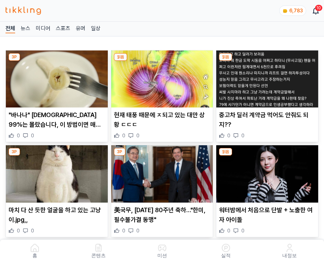
click at [265, 77] on img at bounding box center [267, 79] width 102 height 57
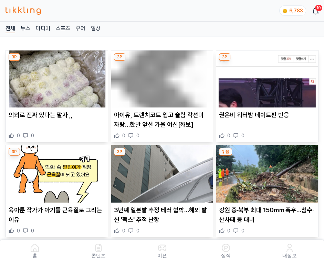
click at [265, 77] on img at bounding box center [267, 79] width 102 height 57
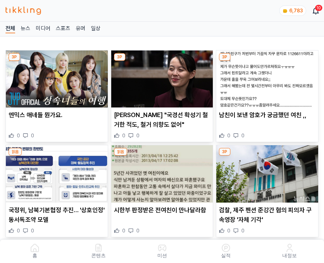
click at [265, 77] on img at bounding box center [267, 79] width 102 height 57
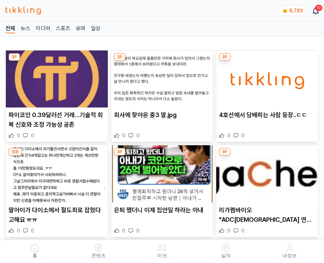
click at [265, 77] on img at bounding box center [267, 79] width 102 height 57
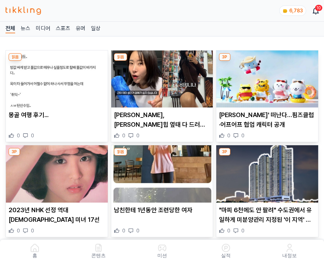
click at [265, 77] on img at bounding box center [267, 79] width 102 height 57
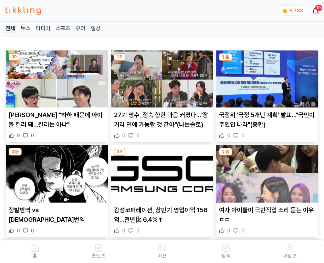
click at [265, 77] on img at bounding box center [267, 79] width 102 height 57
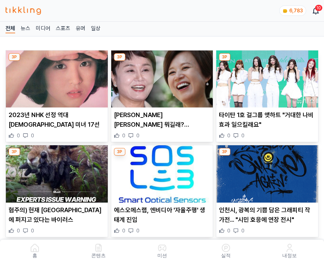
click at [265, 77] on img at bounding box center [267, 79] width 102 height 57
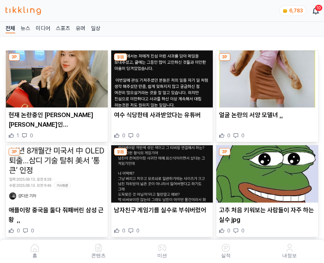
click at [265, 77] on img at bounding box center [267, 79] width 102 height 57
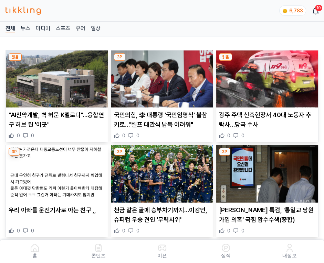
click at [265, 77] on img at bounding box center [267, 79] width 102 height 57
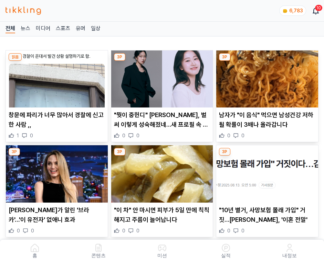
click at [265, 77] on img at bounding box center [267, 79] width 102 height 57
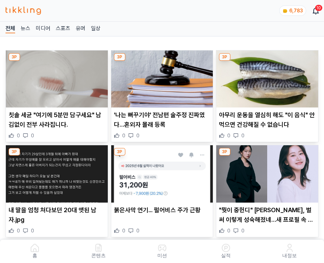
click at [265, 77] on img at bounding box center [267, 79] width 102 height 57
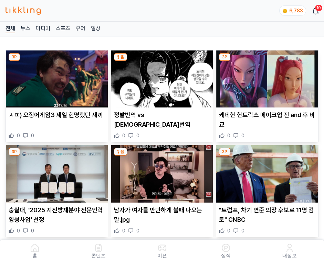
click at [265, 77] on img at bounding box center [267, 79] width 102 height 57
